Goal: Answer question/provide support

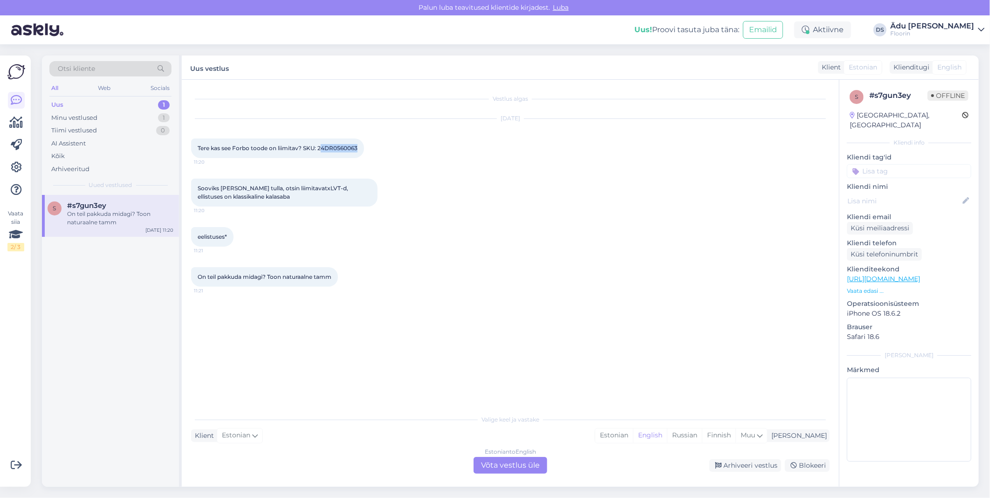
drag, startPoint x: 358, startPoint y: 148, endPoint x: 321, endPoint y: 148, distance: 37.3
click at [321, 148] on span "Tere kas see Forbo toode on liimitav? SKU: 24DR0560063" at bounding box center [278, 147] width 160 height 7
click at [330, 150] on span "Tere kas see Forbo toode on liimitav? SKU: 24DR0560063" at bounding box center [278, 147] width 160 height 7
drag, startPoint x: 359, startPoint y: 147, endPoint x: 320, endPoint y: 146, distance: 39.6
click at [320, 146] on div "Tere kas see Forbo toode on liimitav? SKU: 24DR0560063 11:20" at bounding box center [277, 148] width 173 height 20
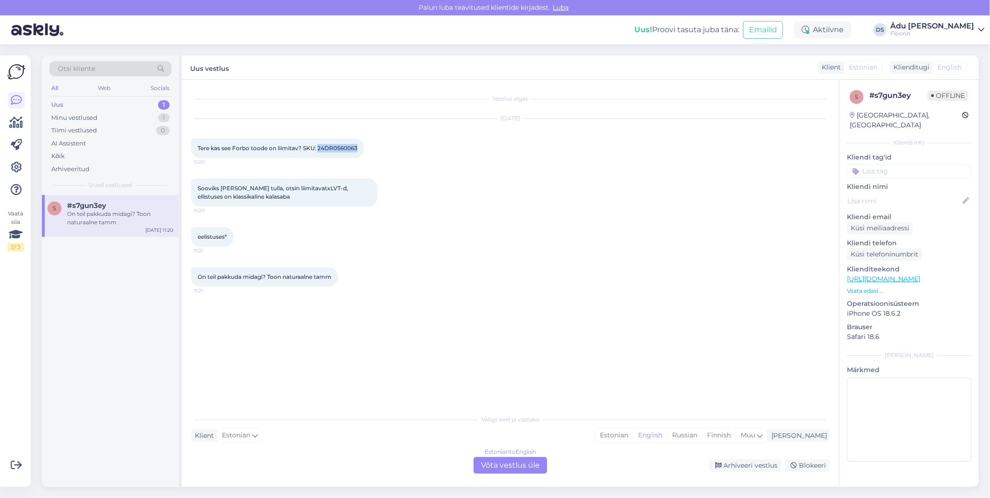
copy span "24DR0560063"
click at [518, 461] on div "Estonian to English Võta vestlus üle" at bounding box center [510, 465] width 74 height 17
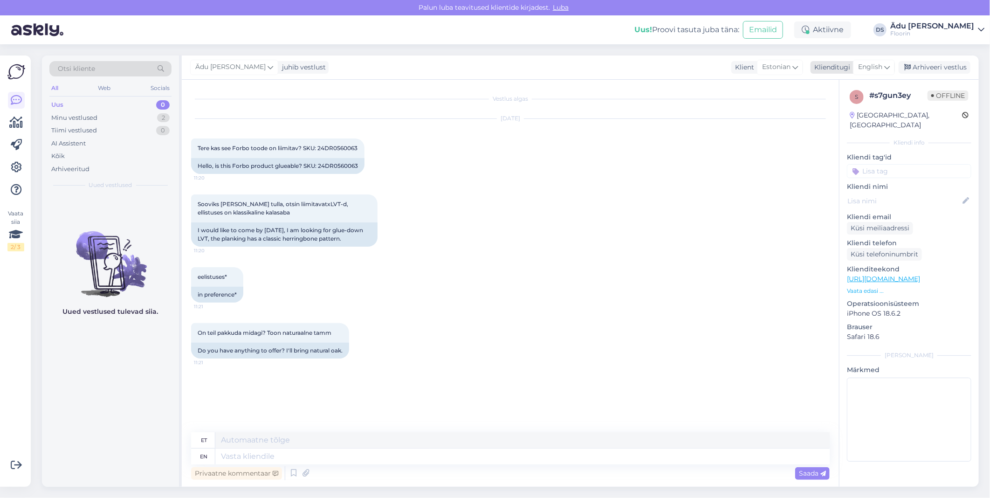
click at [859, 66] on span "English" at bounding box center [870, 67] width 24 height 10
type input "est"
click at [847, 110] on link "Estonian" at bounding box center [852, 108] width 103 height 15
click at [370, 453] on textarea at bounding box center [510, 454] width 638 height 20
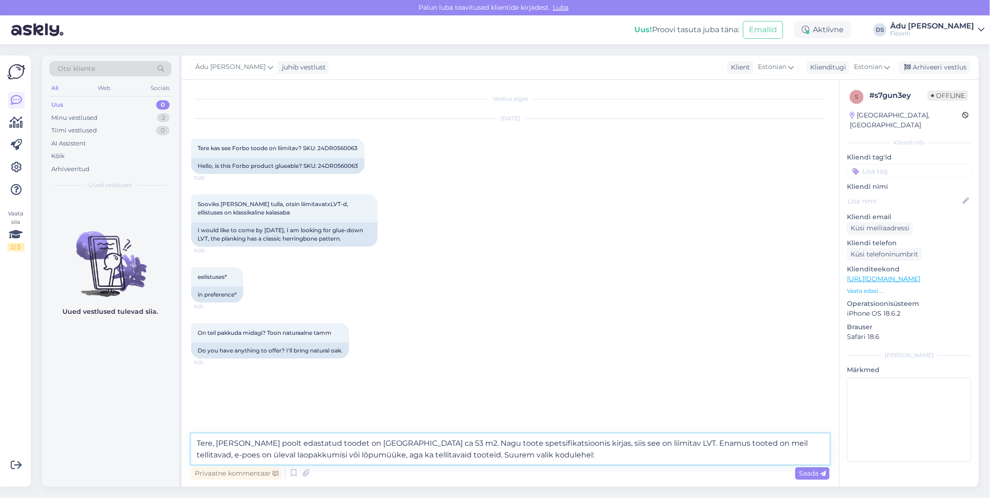
click at [308, 455] on textarea "Tere, [PERSON_NAME] poolt edastatud toodet on [GEOGRAPHIC_DATA] ca 53 m2. Nagu …" at bounding box center [510, 448] width 638 height 31
click at [425, 457] on textarea "Tere, [PERSON_NAME] poolt edastatud toodet on [GEOGRAPHIC_DATA] ca 53 m2. Nagu …" at bounding box center [510, 448] width 638 height 31
click at [638, 461] on textarea "Tere, [PERSON_NAME] poolt edastatud toodet on [GEOGRAPHIC_DATA] ca 53 m2. Nagu …" at bounding box center [510, 448] width 638 height 31
paste textarea "[URL][DOMAIN_NAME]"
type textarea "Tere, [PERSON_NAME] poolt edastatud toodet on [GEOGRAPHIC_DATA] ca 53 m2. Nagu …"
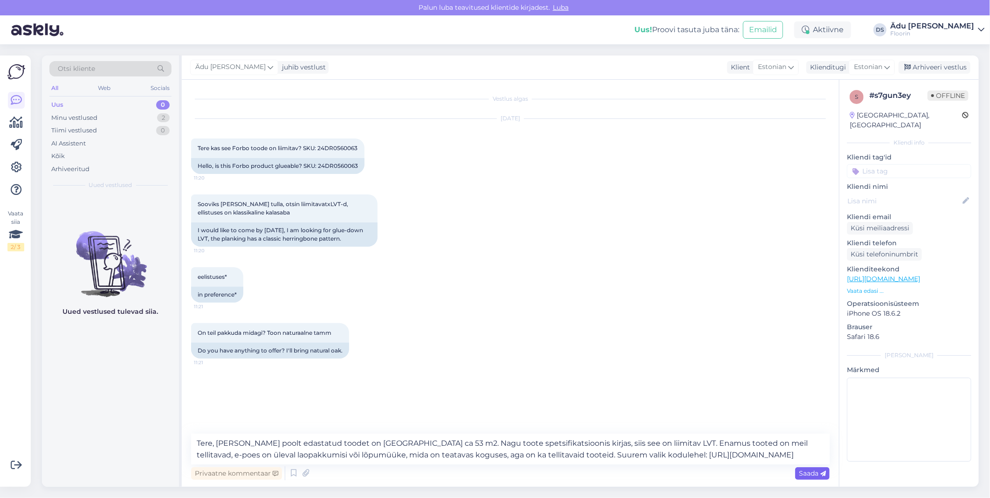
click at [819, 471] on span "Saada" at bounding box center [812, 473] width 27 height 8
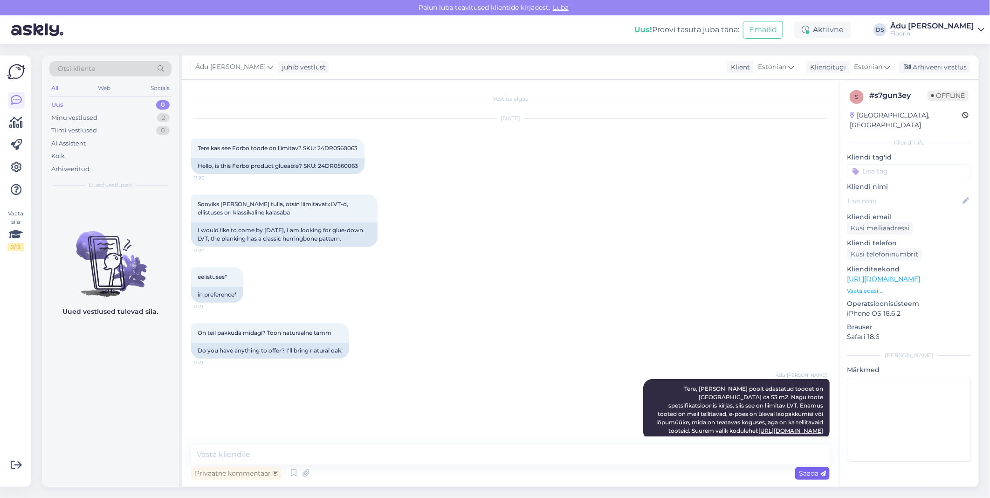
scroll to position [6, 0]
